Goal: Transaction & Acquisition: Purchase product/service

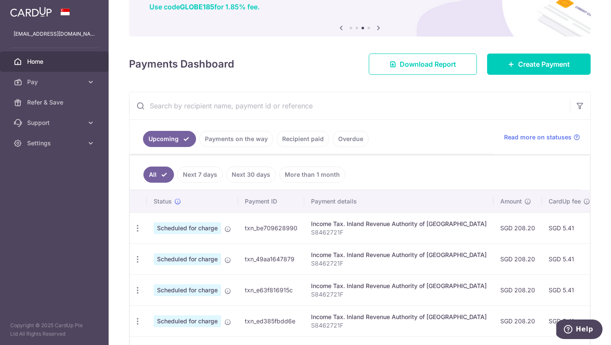
scroll to position [86, 0]
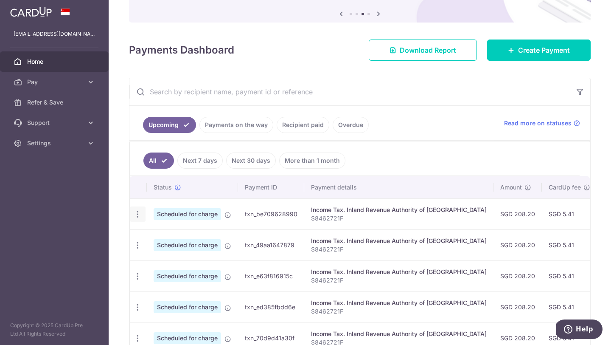
click at [140, 213] on icon "button" at bounding box center [137, 214] width 9 height 9
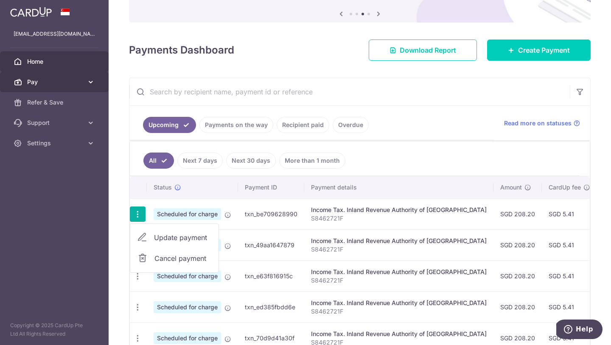
click at [87, 78] on icon at bounding box center [91, 82] width 8 height 8
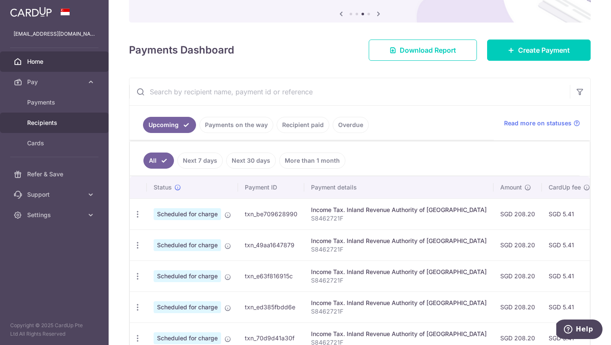
click at [77, 121] on span "Recipients" at bounding box center [55, 122] width 56 height 8
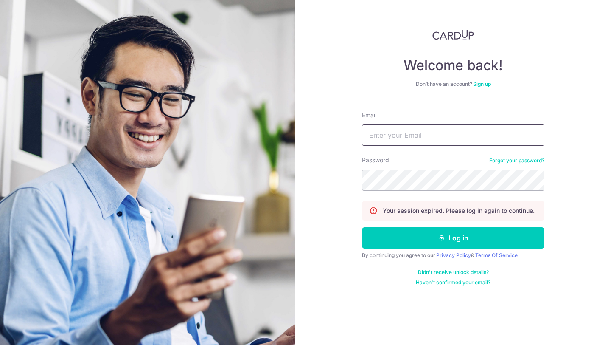
click at [370, 131] on input "Email" at bounding box center [453, 134] width 183 height 21
click at [410, 143] on input "Email" at bounding box center [453, 134] width 183 height 21
type input "[EMAIL_ADDRESS][DOMAIN_NAME]"
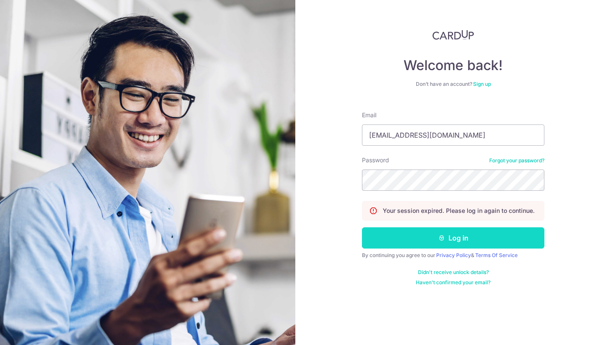
click at [421, 244] on button "Log in" at bounding box center [453, 237] width 183 height 21
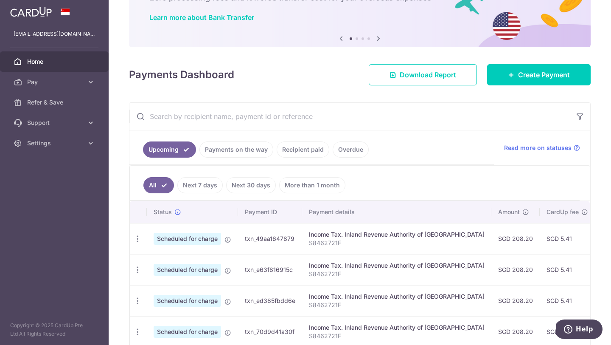
scroll to position [59, 0]
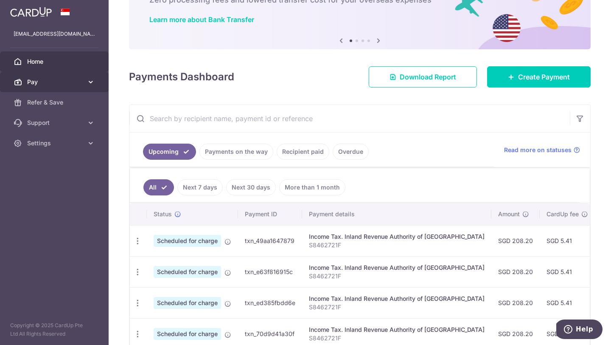
click at [93, 84] on icon at bounding box center [91, 82] width 8 height 8
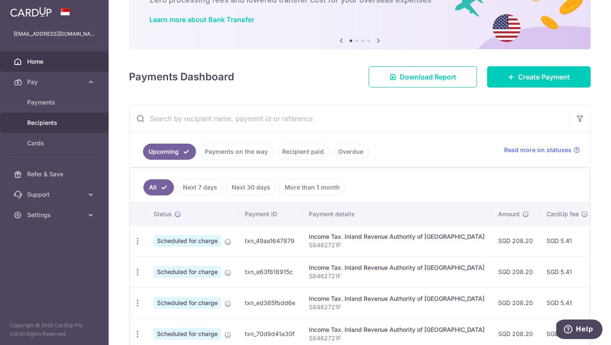
click at [61, 127] on link "Recipients" at bounding box center [54, 123] width 109 height 20
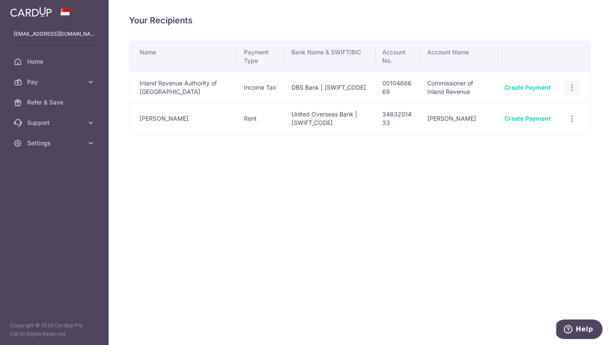
click at [572, 87] on icon "button" at bounding box center [572, 87] width 9 height 9
click at [527, 115] on span "View/Edit" at bounding box center [544, 111] width 58 height 10
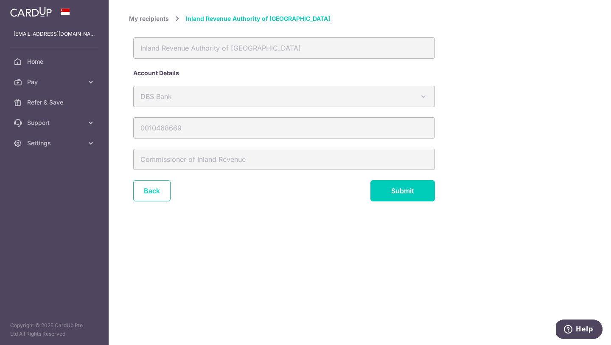
click at [155, 193] on link "Back" at bounding box center [151, 190] width 37 height 21
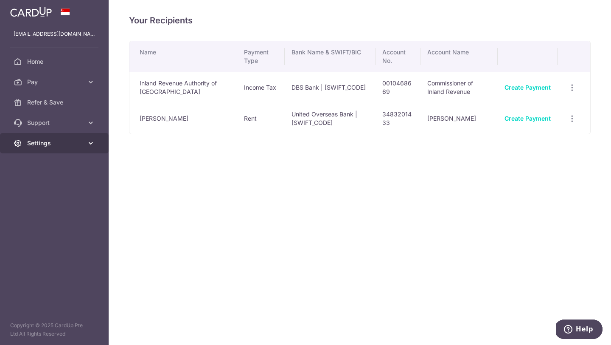
click at [87, 145] on icon at bounding box center [91, 143] width 8 height 8
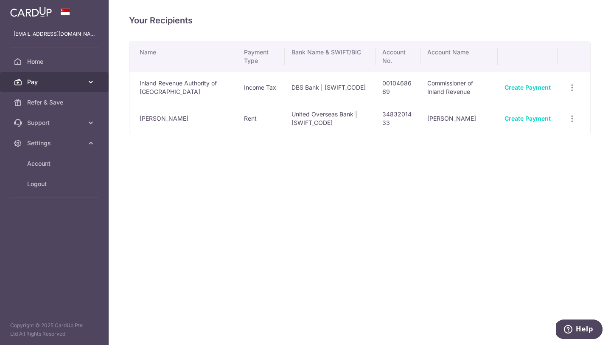
click at [88, 76] on link "Pay" at bounding box center [54, 82] width 109 height 20
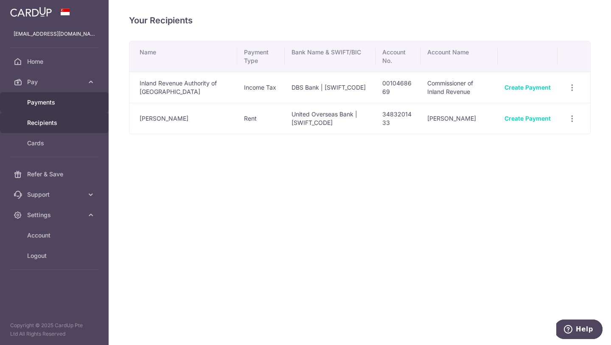
click at [75, 100] on span "Payments" at bounding box center [55, 102] width 56 height 8
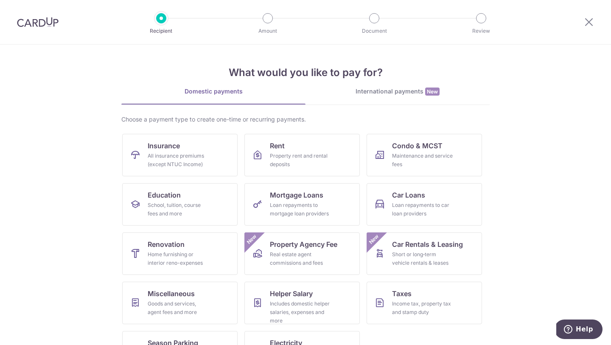
scroll to position [35, 0]
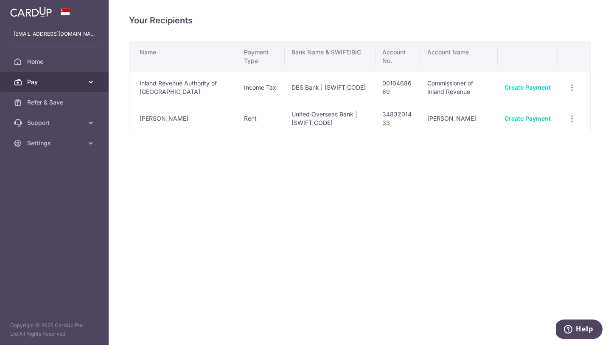
click at [90, 85] on icon at bounding box center [91, 82] width 8 height 8
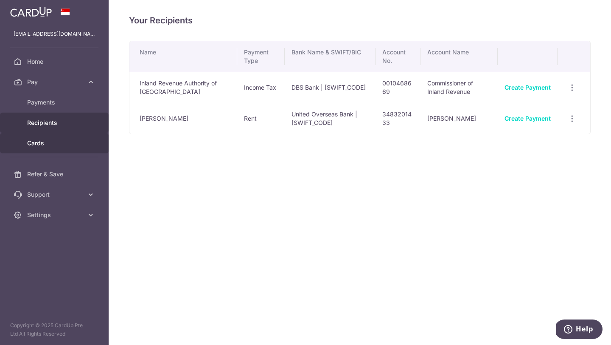
click at [81, 141] on span "Cards" at bounding box center [55, 143] width 56 height 8
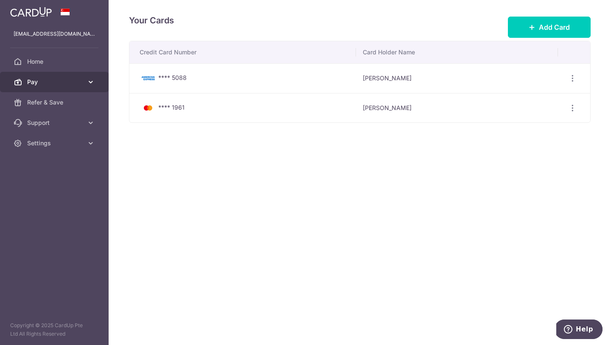
click at [92, 81] on icon at bounding box center [91, 82] width 8 height 8
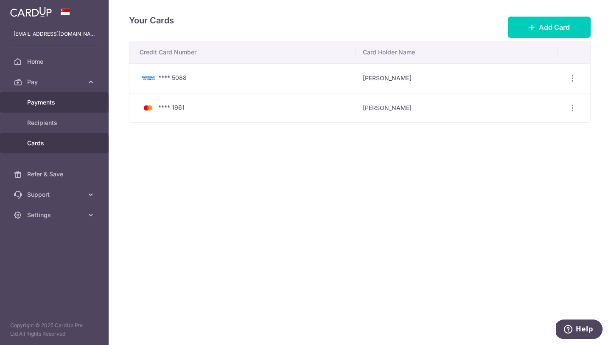
click at [52, 105] on span "Payments" at bounding box center [55, 102] width 56 height 8
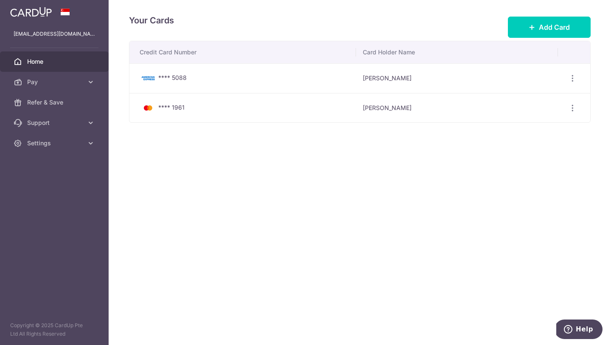
click at [61, 57] on span "Home" at bounding box center [55, 61] width 56 height 8
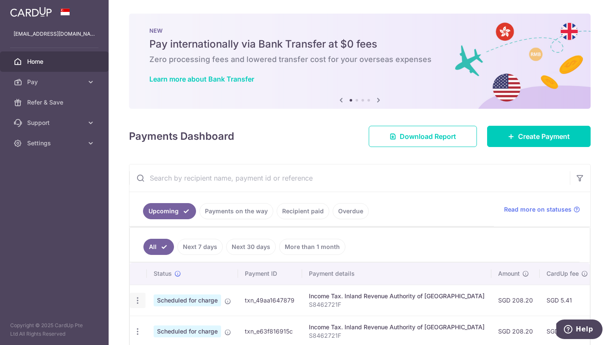
click at [134, 302] on icon "button" at bounding box center [137, 300] width 9 height 9
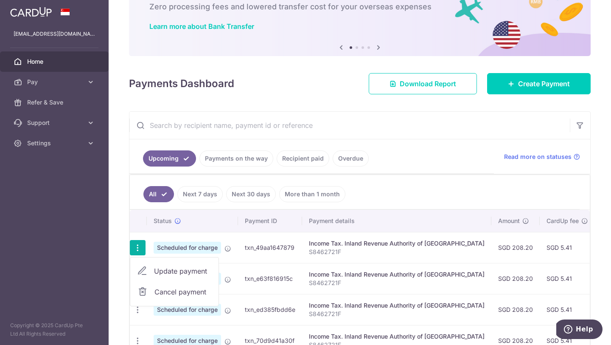
scroll to position [58, 0]
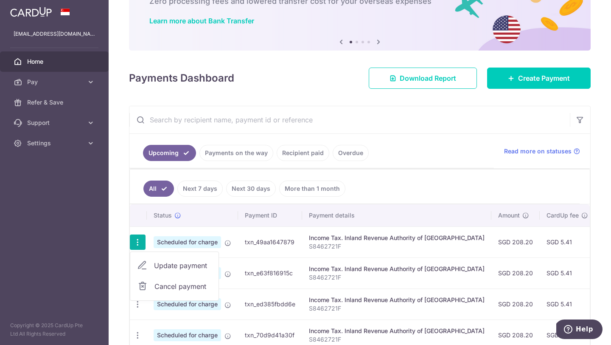
click at [182, 267] on span "Update payment" at bounding box center [183, 265] width 58 height 10
radio input "true"
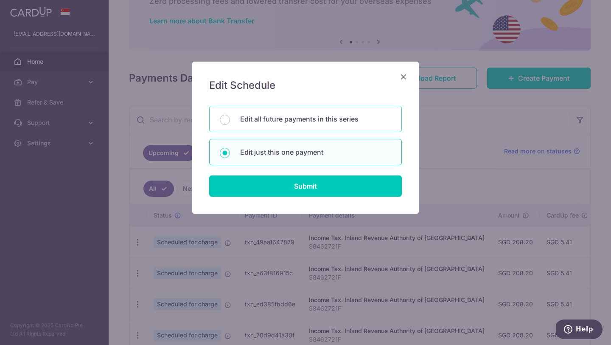
click at [312, 118] on p "Edit all future payments in this series" at bounding box center [315, 119] width 151 height 10
click at [230, 118] on input "Edit all future payments in this series" at bounding box center [225, 120] width 10 height 10
radio input "true"
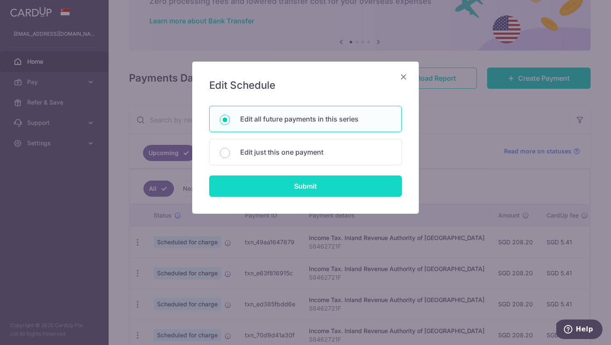
click at [301, 193] on input "Submit" at bounding box center [305, 185] width 193 height 21
radio input "true"
type input "208.20"
type input "S8462721F"
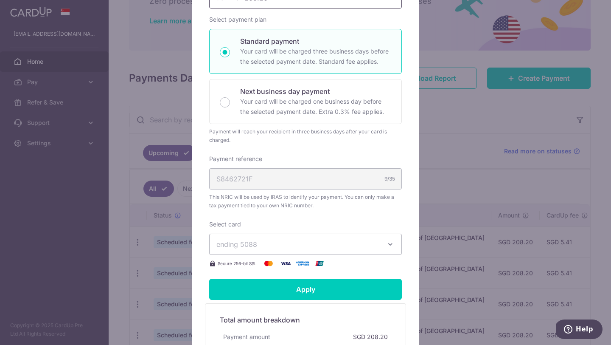
scroll to position [158, 0]
click at [285, 243] on span "ending 5088" at bounding box center [298, 244] width 163 height 10
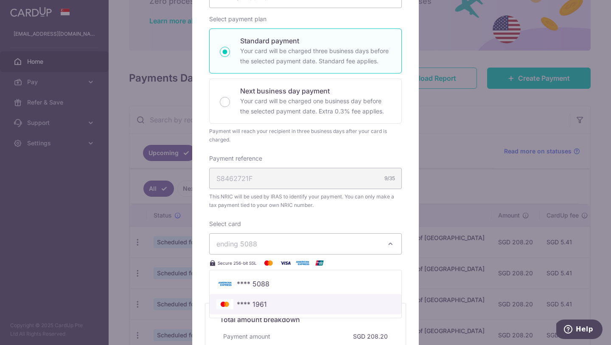
click at [268, 302] on span "**** 1961" at bounding box center [306, 304] width 178 height 10
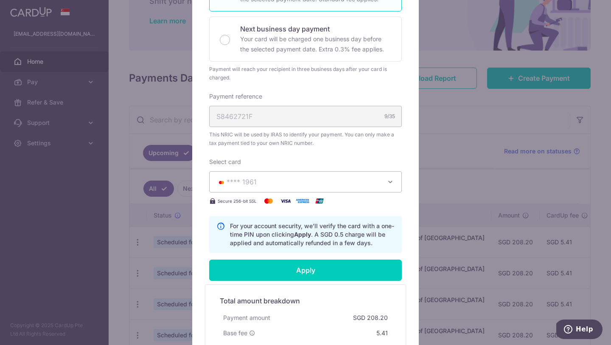
scroll to position [238, 0]
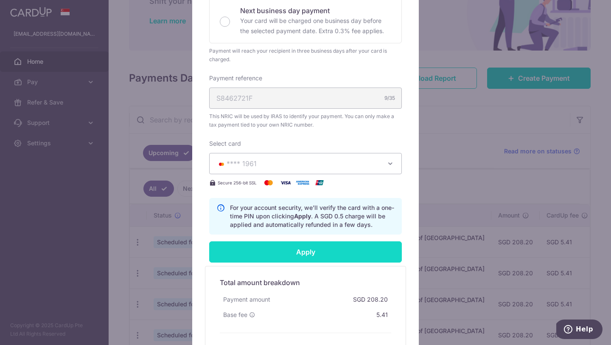
click at [298, 256] on input "Apply" at bounding box center [305, 251] width 193 height 21
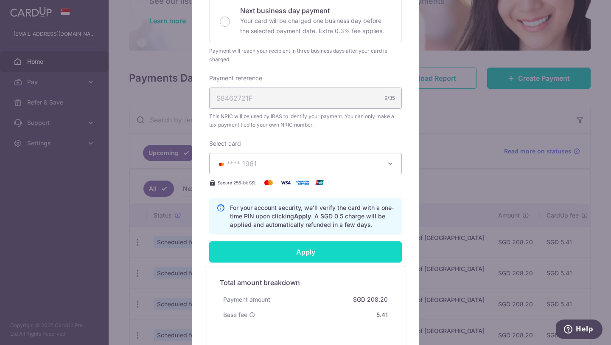
type input "Successfully Applied"
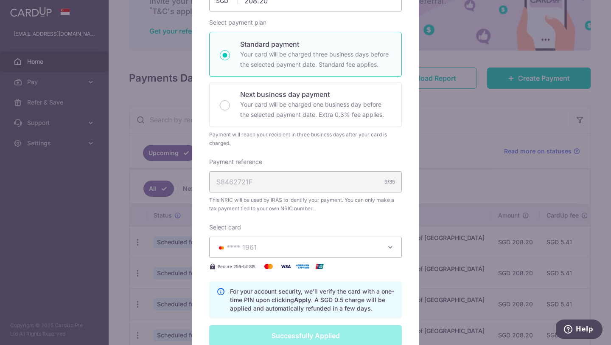
scroll to position [0, 0]
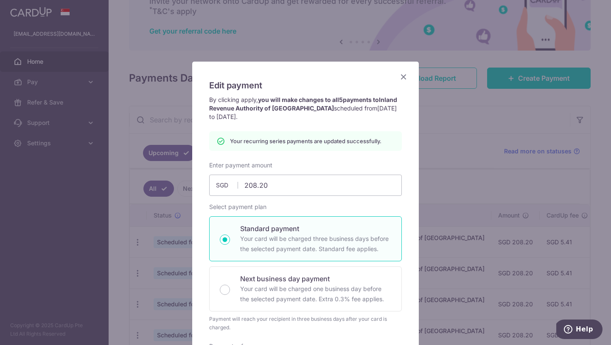
click at [403, 79] on icon "Close" at bounding box center [404, 76] width 10 height 11
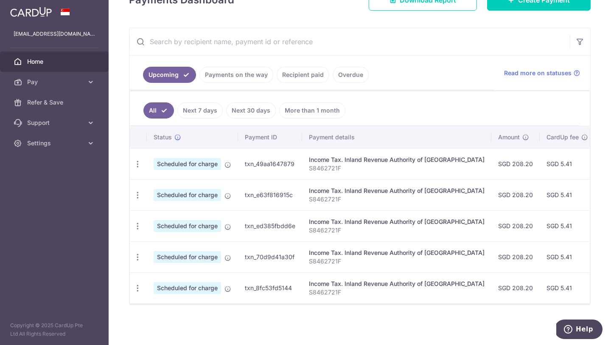
scroll to position [136, 0]
click at [77, 77] on link "Pay" at bounding box center [54, 82] width 109 height 20
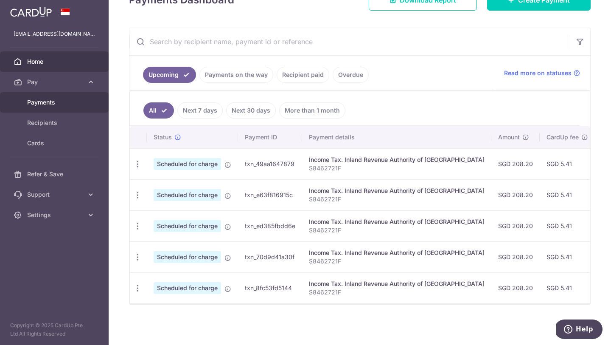
click at [65, 107] on link "Payments" at bounding box center [54, 102] width 109 height 20
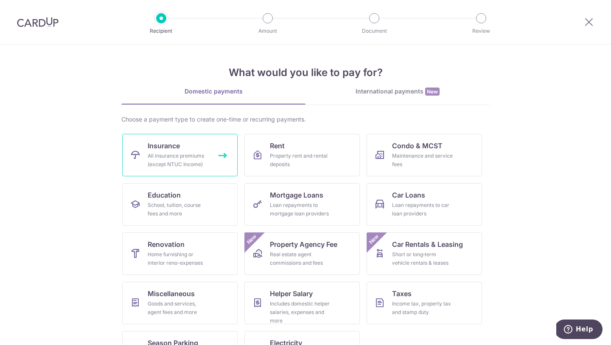
click at [177, 159] on div "All insurance premiums (except NTUC Income)" at bounding box center [178, 160] width 61 height 17
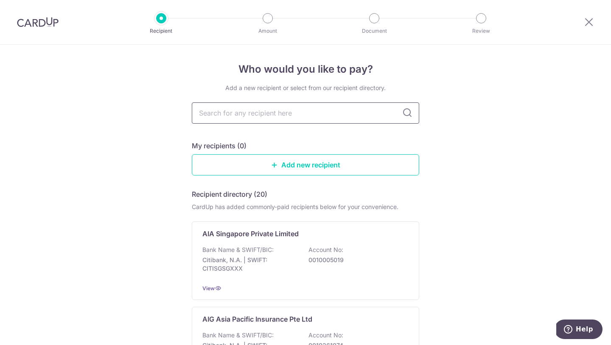
click at [273, 118] on input "text" at bounding box center [306, 112] width 228 height 21
type input "manulife"
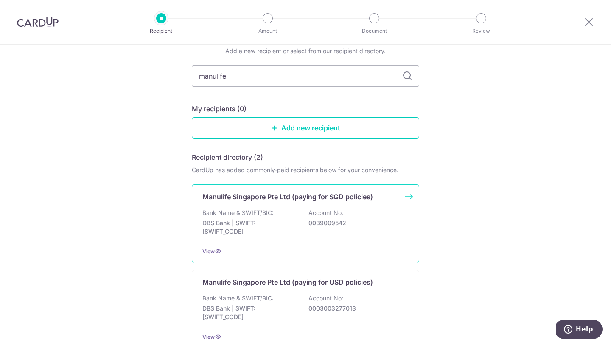
scroll to position [114, 0]
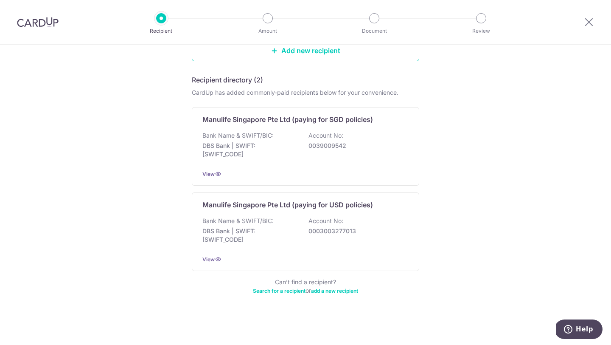
click at [298, 101] on div "Recipient directory (2) CardUp has added commonly-paid recipients below for you…" at bounding box center [306, 185] width 228 height 220
click at [293, 132] on div "Bank Name & SWIFT/BIC: DBS Bank | SWIFT: [SWIFT_CODE] Account No: 0039009542" at bounding box center [306, 146] width 206 height 31
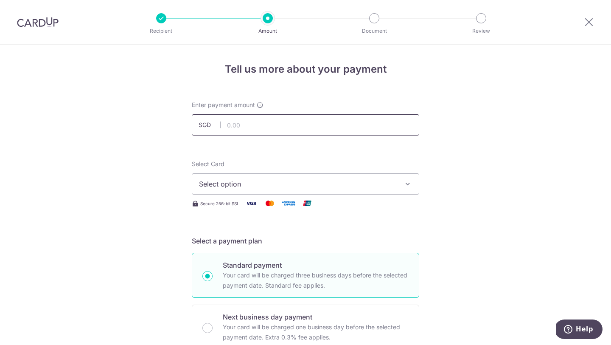
click at [291, 124] on input "text" at bounding box center [306, 124] width 228 height 21
click at [381, 167] on div "Select Card Select option Add credit card Your Cards **** 5088 **** 1961" at bounding box center [306, 177] width 228 height 35
type input "18,000.00"
click at [359, 188] on span "Select option" at bounding box center [298, 184] width 198 height 10
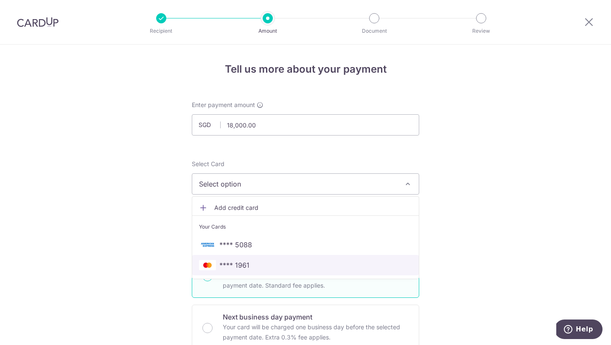
click at [300, 268] on span "**** 1961" at bounding box center [305, 265] width 213 height 10
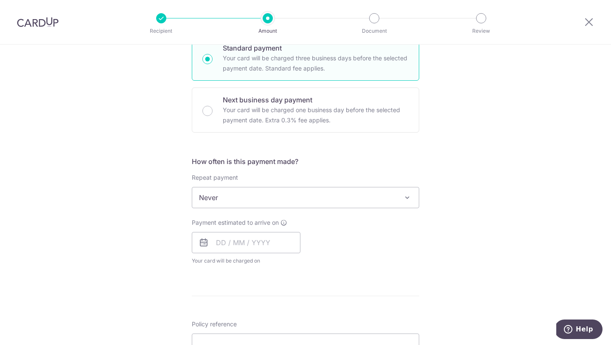
scroll to position [223, 0]
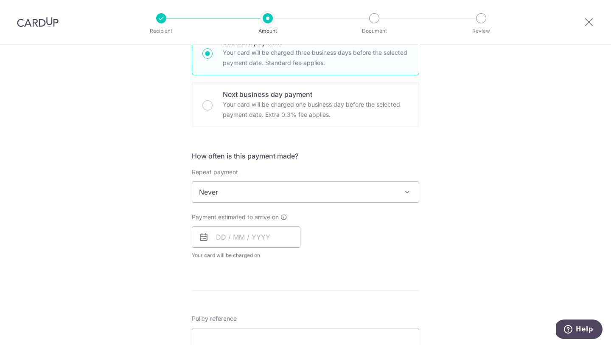
click at [313, 193] on span "Never" at bounding box center [305, 192] width 227 height 20
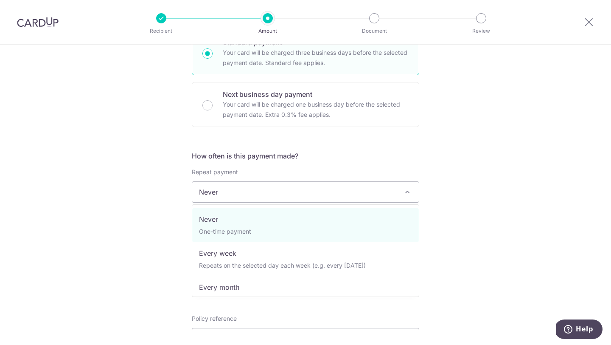
click at [325, 170] on div "Repeat payment Never Every week Every month Every quarter Every half a year Eve…" at bounding box center [306, 185] width 228 height 35
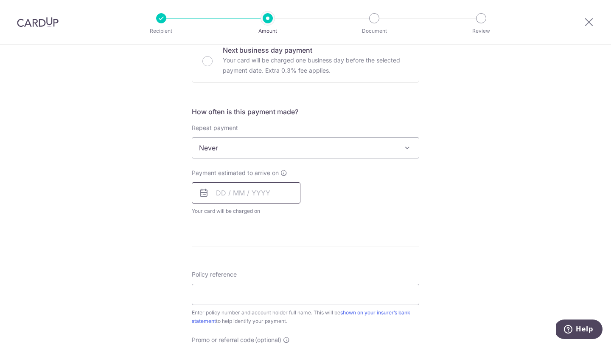
scroll to position [326, 0]
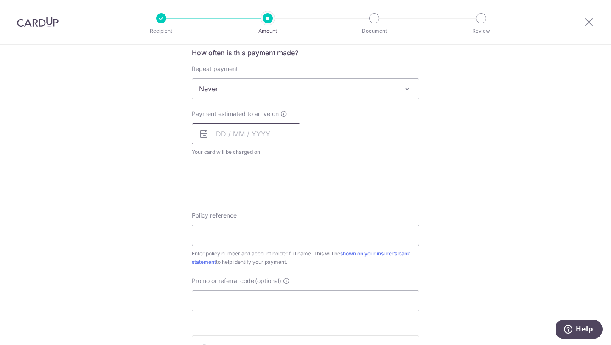
click at [234, 138] on input "text" at bounding box center [246, 133] width 109 height 21
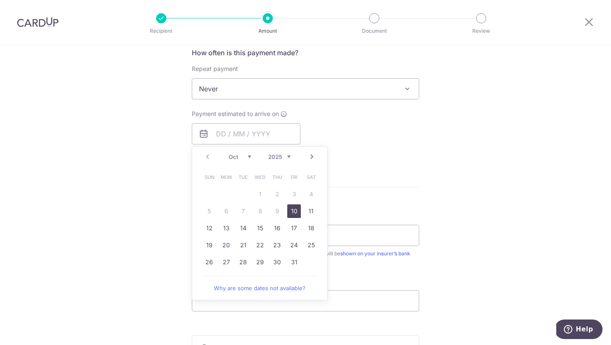
click at [162, 194] on div "Tell us more about your payment Enter payment amount SGD 18,000.00 18000.00 Sel…" at bounding box center [305, 103] width 611 height 768
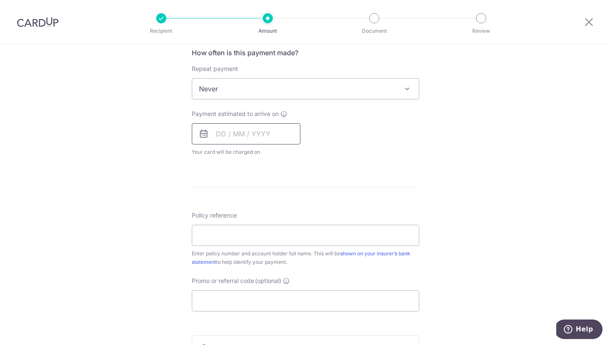
click at [231, 135] on input "text" at bounding box center [246, 133] width 109 height 21
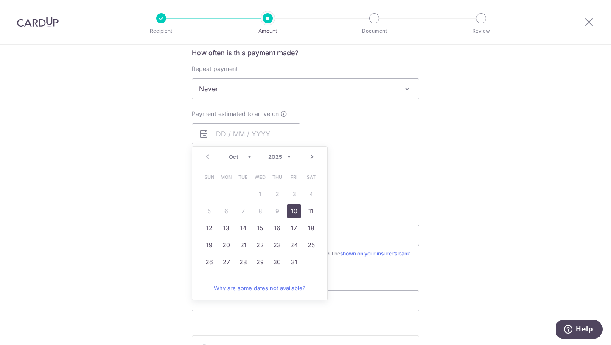
click at [296, 214] on link "10" at bounding box center [294, 211] width 14 height 14
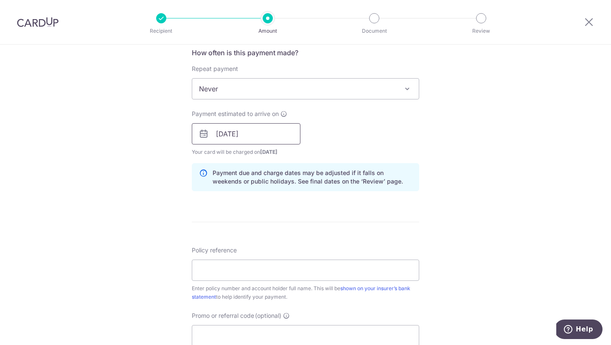
click at [251, 135] on input "[DATE]" at bounding box center [246, 133] width 109 height 21
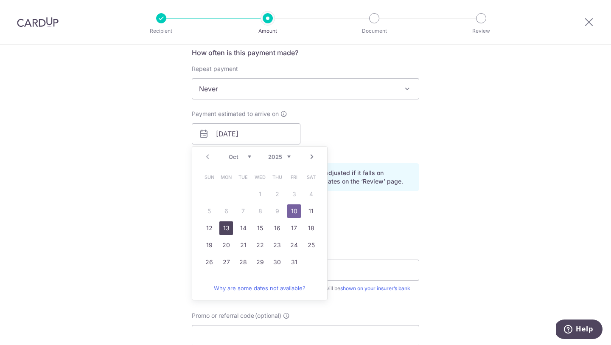
click at [222, 225] on link "13" at bounding box center [227, 228] width 14 height 14
type input "[DATE]"
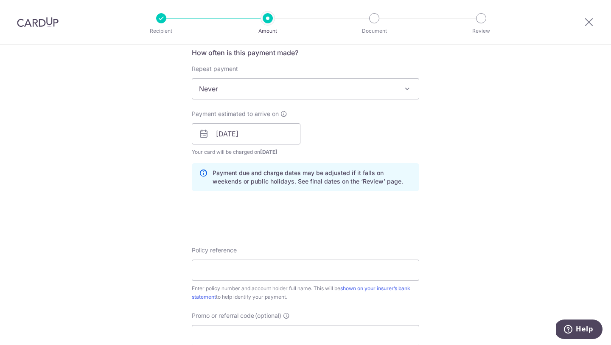
click at [342, 134] on div "Payment estimated to arrive on [DATE] Prev Next Oct Nov [DATE] 2026 2027 2028 2…" at bounding box center [306, 133] width 238 height 47
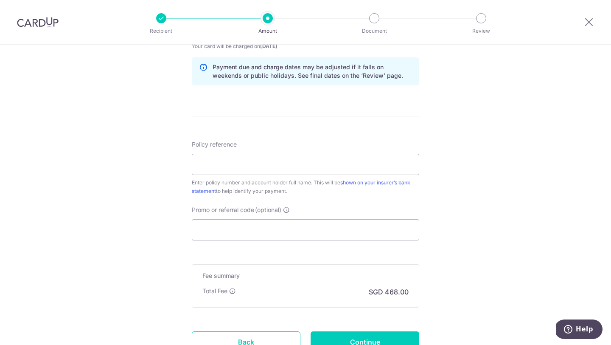
scroll to position [435, 0]
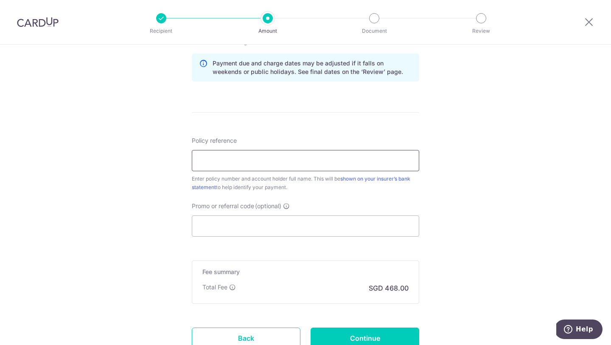
click at [303, 163] on input "Policy reference" at bounding box center [306, 160] width 228 height 21
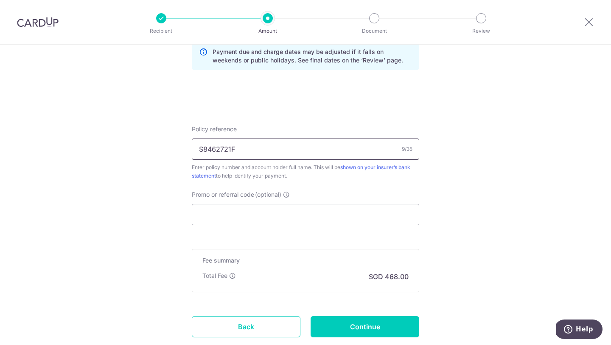
click at [290, 149] on input "S8462721F" at bounding box center [306, 148] width 228 height 21
type input "S"
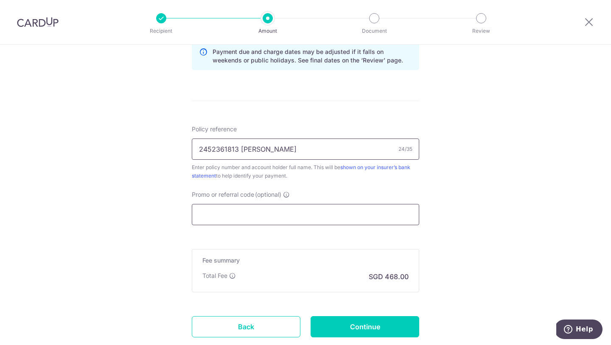
type input "2452361813 [PERSON_NAME]"
click at [295, 220] on input "Promo or referral code (optional)" at bounding box center [306, 214] width 228 height 21
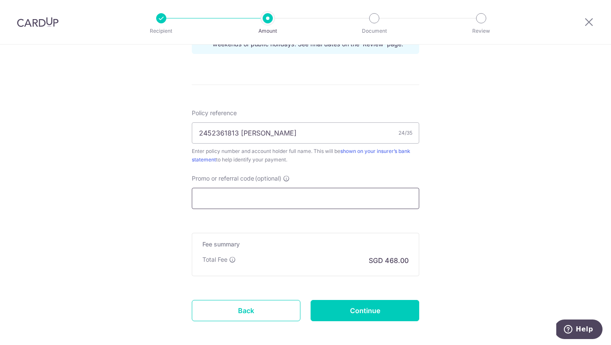
scroll to position [503, 0]
